Goal: Task Accomplishment & Management: Use online tool/utility

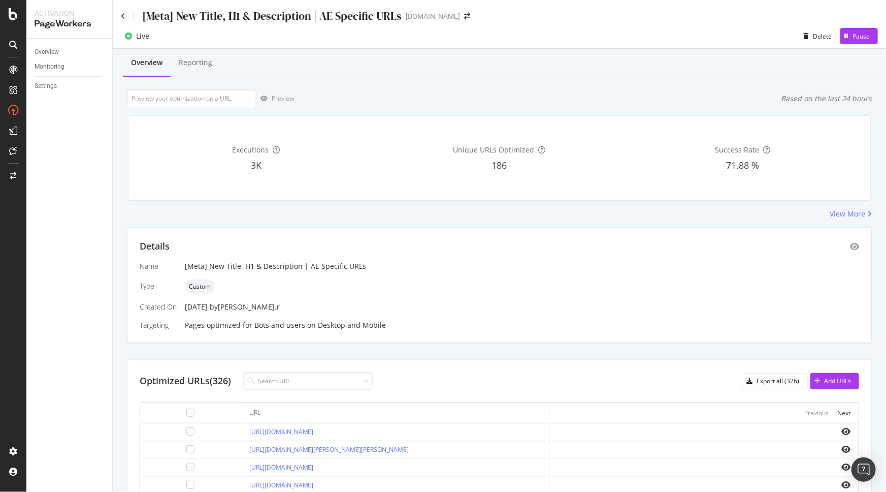
scroll to position [245, 0]
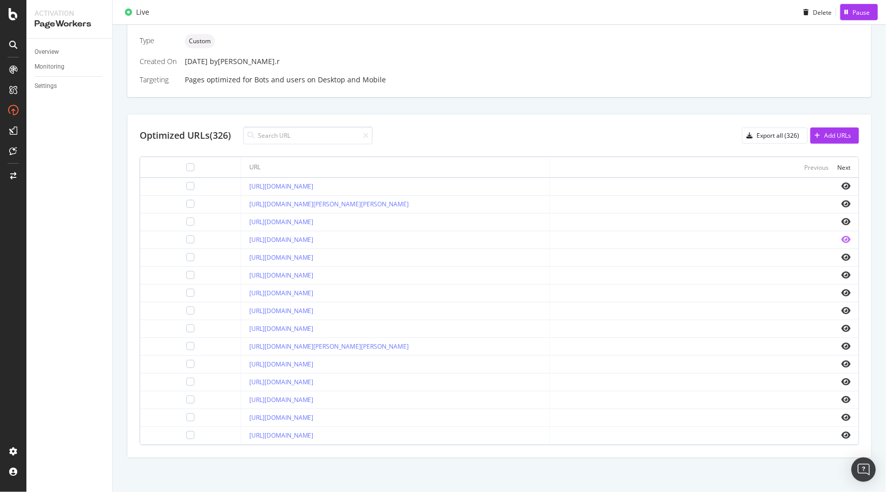
click at [841, 238] on icon "eye" at bounding box center [845, 239] width 9 height 8
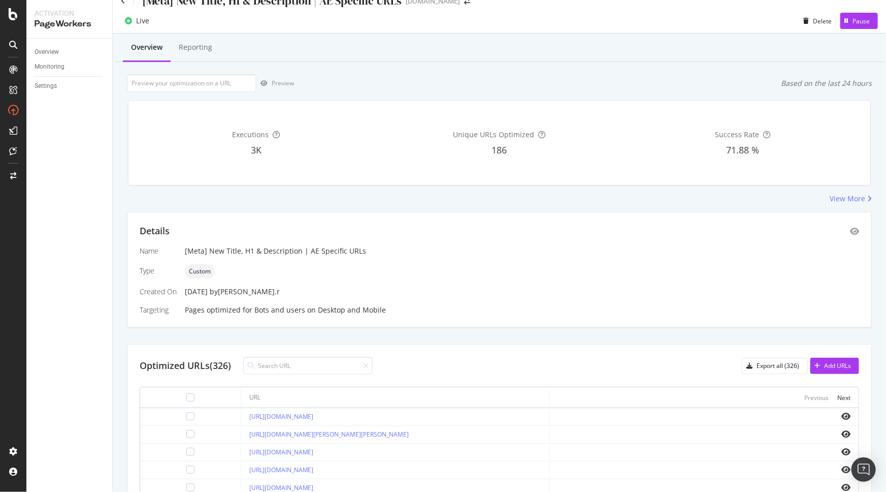
scroll to position [15, 0]
click at [369, 366] on icon at bounding box center [366, 366] width 6 height 7
click at [451, 357] on div "Optimized URLs (326) Export all (326) Add URLs" at bounding box center [500, 366] width 720 height 18
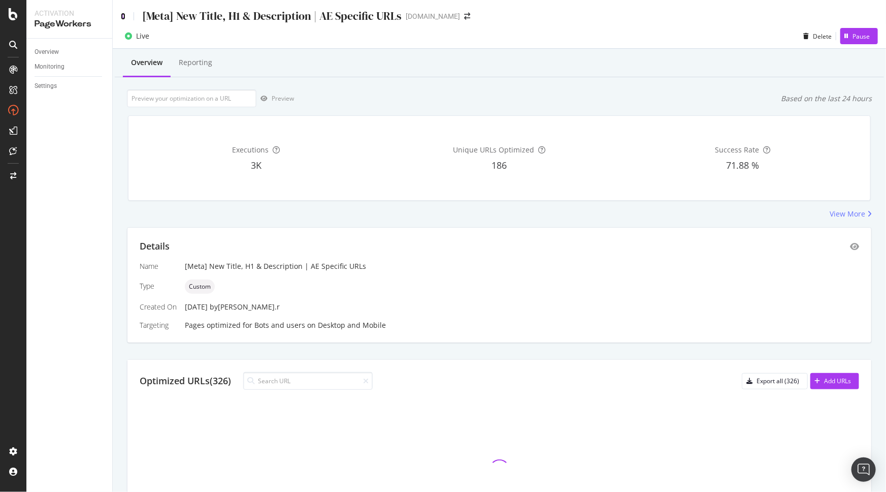
click at [124, 14] on icon at bounding box center [123, 16] width 5 height 7
